Goal: Task Accomplishment & Management: Use online tool/utility

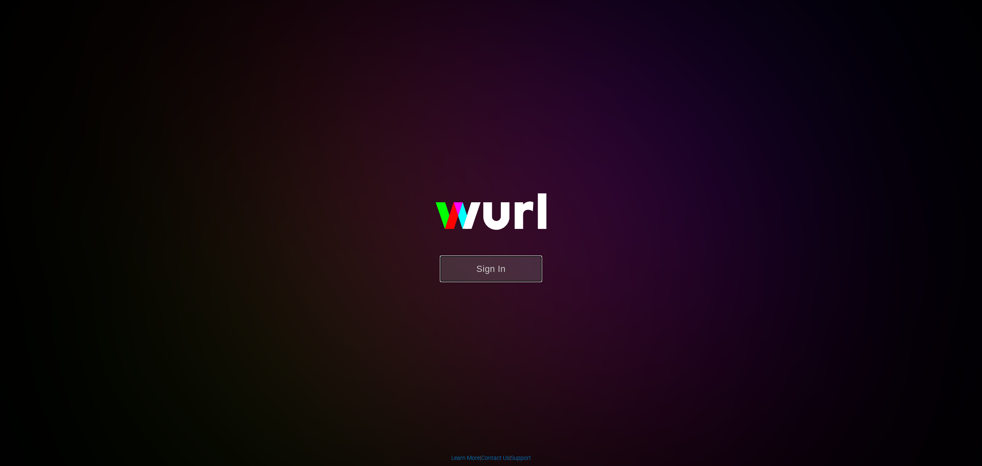
click at [471, 260] on button "Sign In" at bounding box center [491, 268] width 102 height 27
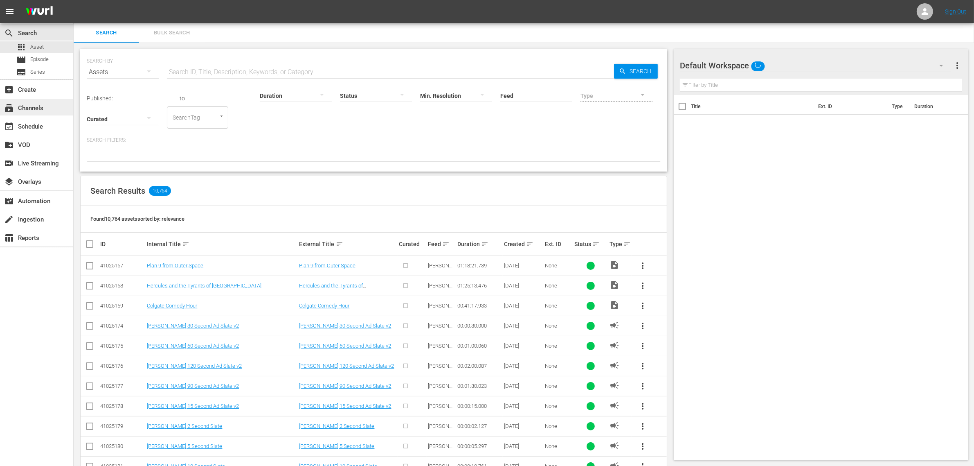
click at [29, 107] on div "subscriptions Channels" at bounding box center [23, 106] width 46 height 7
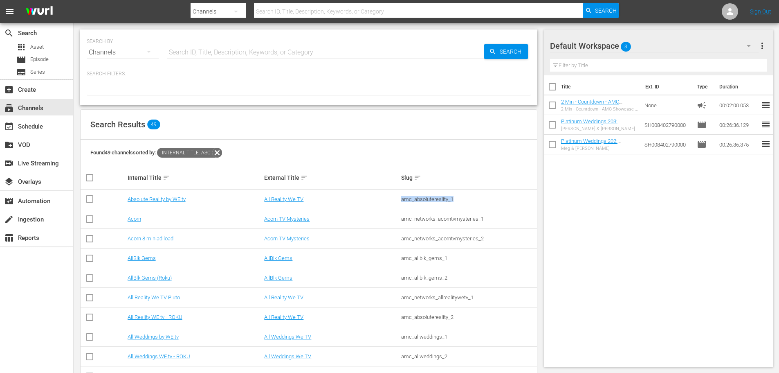
drag, startPoint x: 400, startPoint y: 199, endPoint x: 464, endPoint y: 202, distance: 64.3
click at [464, 202] on td "amc_absolutereality_1" at bounding box center [468, 199] width 137 height 20
click at [421, 201] on div "amc_absolutereality_1" at bounding box center [468, 199] width 135 height 6
drag, startPoint x: 401, startPoint y: 197, endPoint x: 462, endPoint y: 200, distance: 61.0
click at [462, 200] on div "amc_absolutereality_1" at bounding box center [468, 199] width 135 height 6
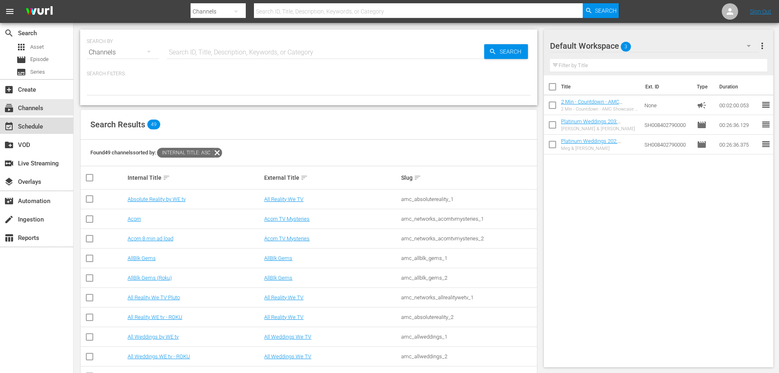
click at [27, 128] on div "event_available Schedule" at bounding box center [23, 125] width 46 height 7
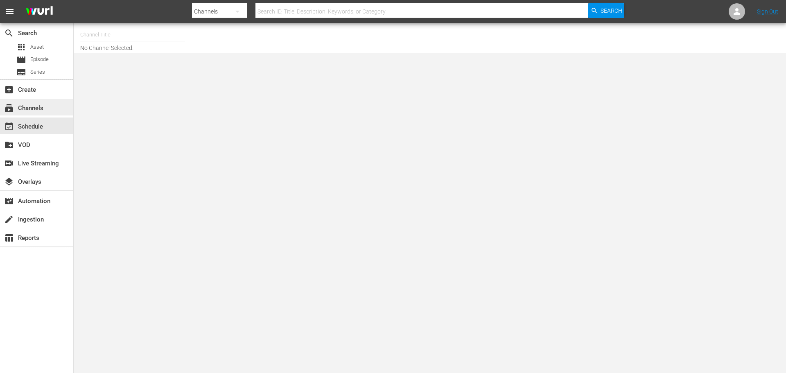
click at [26, 110] on div "subscriptions Channels" at bounding box center [23, 106] width 46 height 7
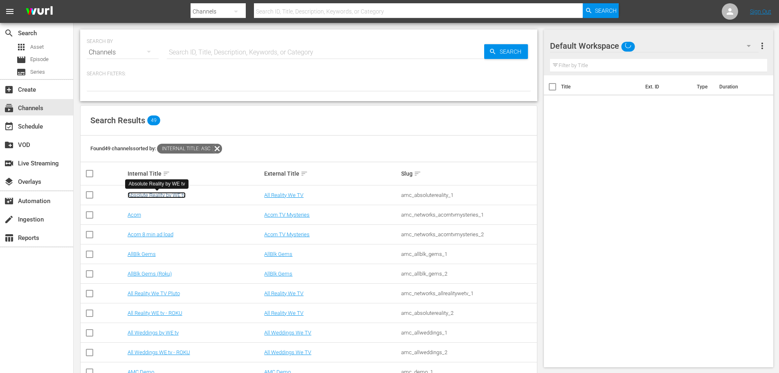
click at [161, 197] on link "Absolute Reality by WE tv" at bounding box center [157, 195] width 58 height 6
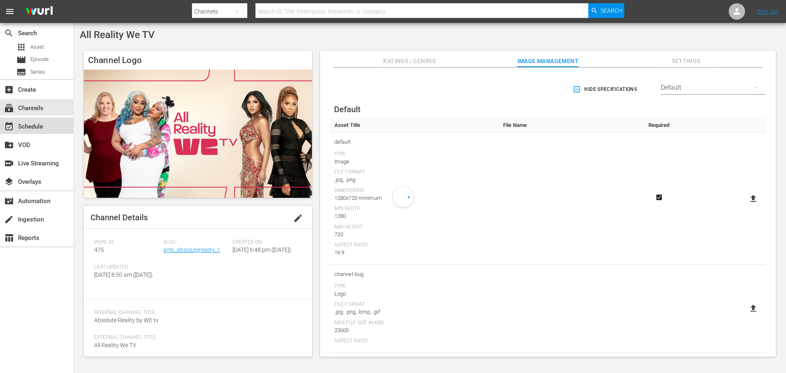
click at [37, 126] on div "event_available Schedule" at bounding box center [23, 125] width 46 height 7
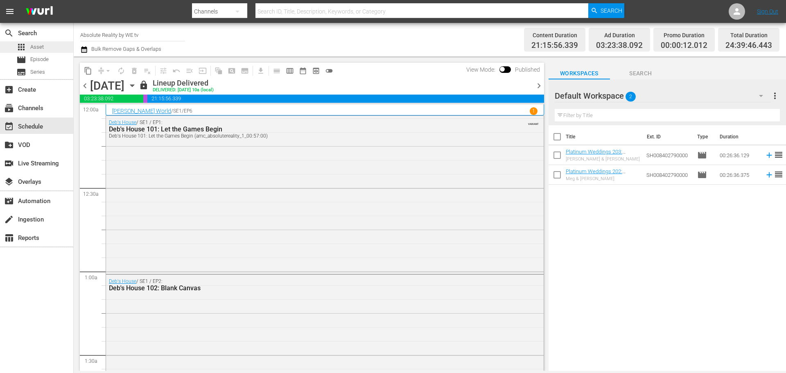
click at [38, 46] on span "Asset" at bounding box center [37, 47] width 14 height 8
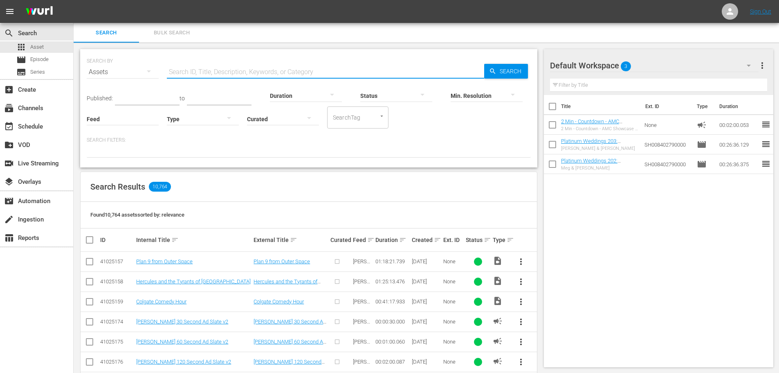
click at [233, 74] on input "text" at bounding box center [326, 72] width 318 height 20
paste input "AMCNVR0000014601"
type input "AMCNVR0000014601"
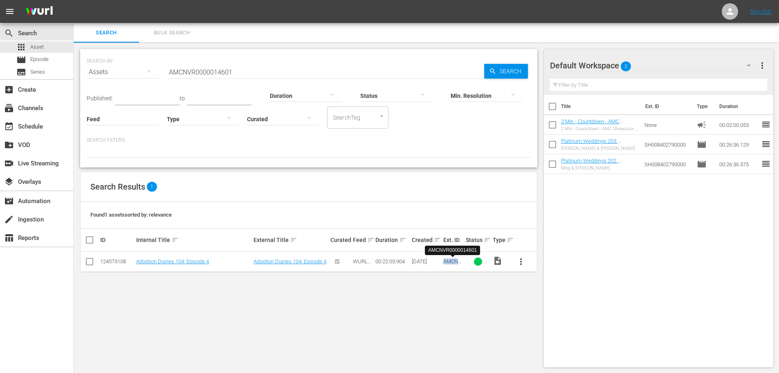
drag, startPoint x: 445, startPoint y: 261, endPoint x: 461, endPoint y: 261, distance: 16.0
click at [461, 261] on span "AMCNVR0000014601" at bounding box center [453, 267] width 18 height 18
drag, startPoint x: 382, startPoint y: 259, endPoint x: 389, endPoint y: 259, distance: 7.4
click at [389, 259] on div "00:22:03.904" at bounding box center [393, 261] width 34 height 6
